Goal: Task Accomplishment & Management: Manage account settings

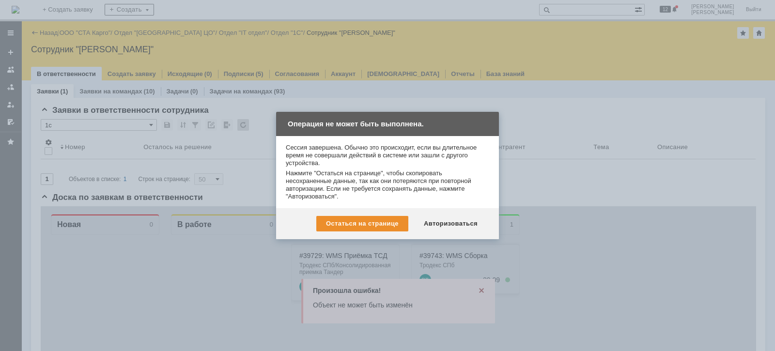
drag, startPoint x: 604, startPoint y: 206, endPoint x: 576, endPoint y: 217, distance: 29.6
click at [605, 208] on div at bounding box center [387, 175] width 775 height 351
click at [447, 220] on div "Авторизоваться" at bounding box center [450, 224] width 73 height 16
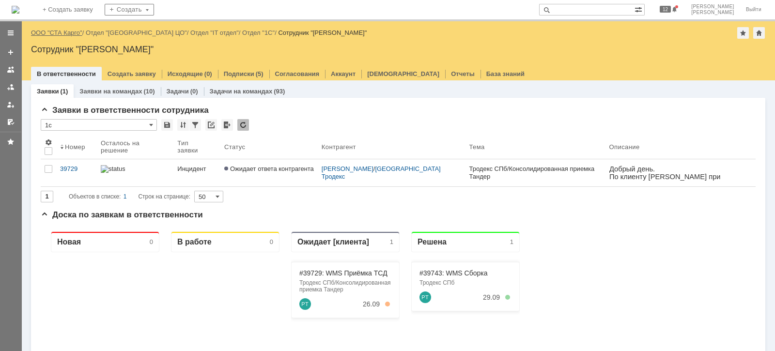
click at [72, 32] on link "ООО "СТА Карго"" at bounding box center [56, 32] width 51 height 7
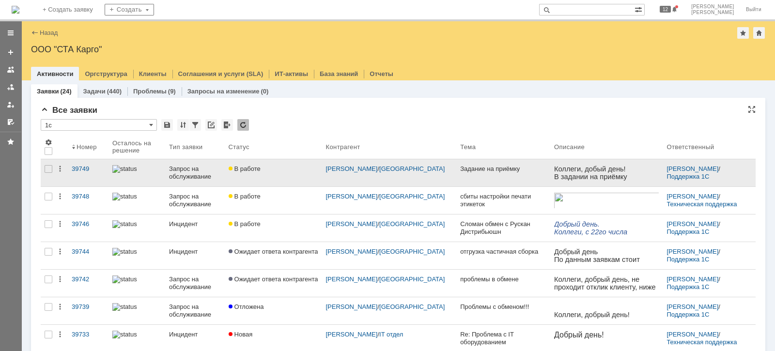
click at [169, 177] on link "Запрос на обслуживание" at bounding box center [194, 172] width 59 height 27
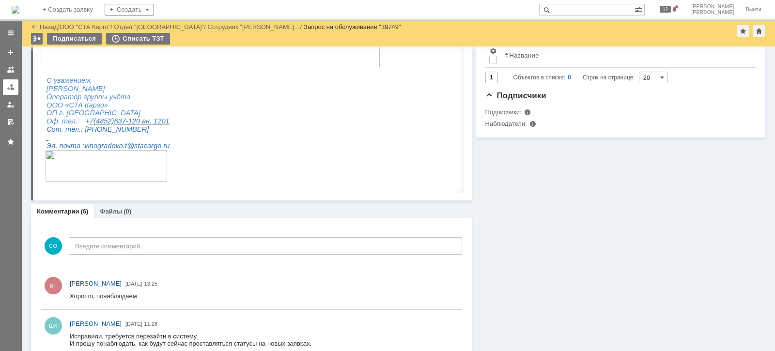
click at [13, 84] on div at bounding box center [11, 87] width 8 height 8
